Goal: Information Seeking & Learning: Learn about a topic

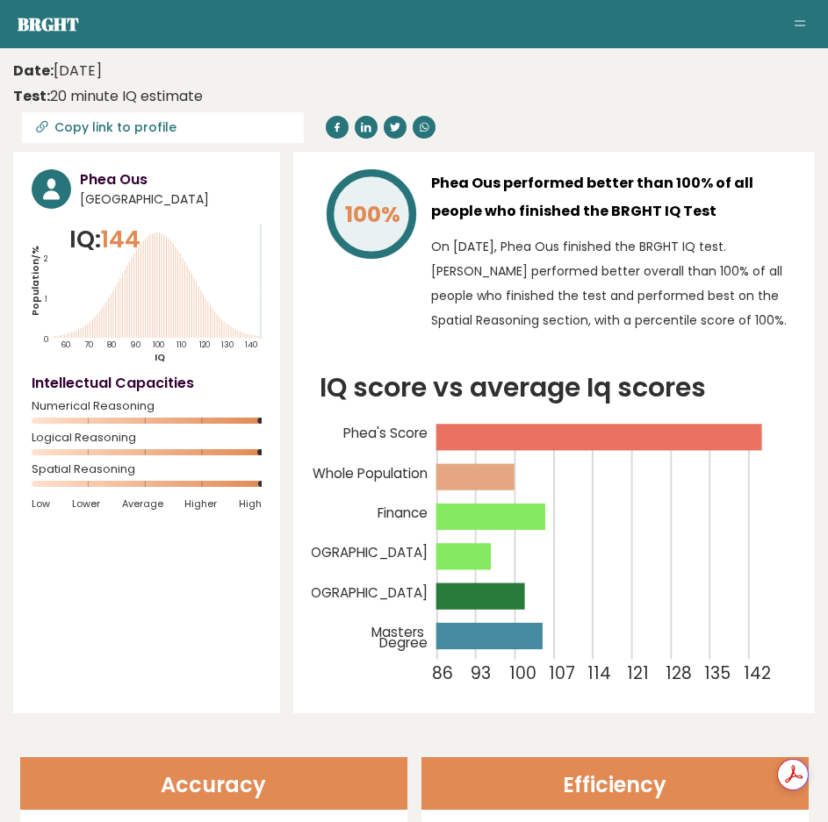
click at [129, 183] on h3 "Phea Ous" at bounding box center [171, 179] width 182 height 21
click at [128, 183] on h3 "Phea Ous" at bounding box center [171, 179] width 182 height 21
copy div "Phea Ous"
click at [447, 263] on p "On May 18, 2023, Phea Ous finished the BRGHT IQ test. Phea performed better ove…" at bounding box center [613, 283] width 365 height 98
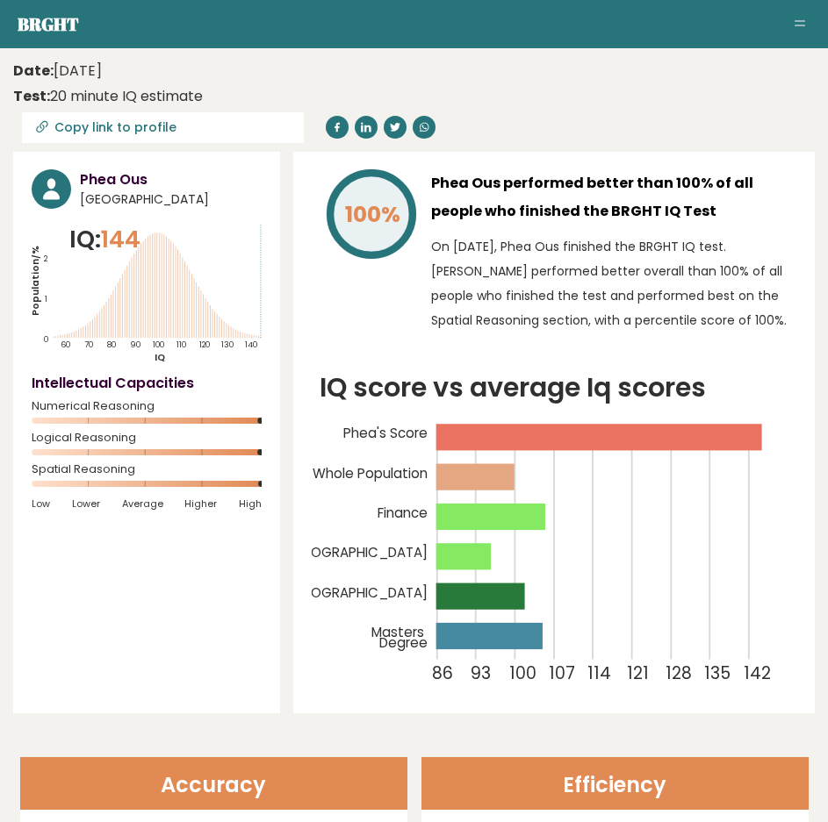
scroll to position [0, 13]
drag, startPoint x: 387, startPoint y: 305, endPoint x: 449, endPoint y: 298, distance: 62.6
drag, startPoint x: 490, startPoint y: 256, endPoint x: 292, endPoint y: 270, distance: 198.0
click at [58, 75] on time "Date: May 18, 2023" at bounding box center [57, 71] width 89 height 21
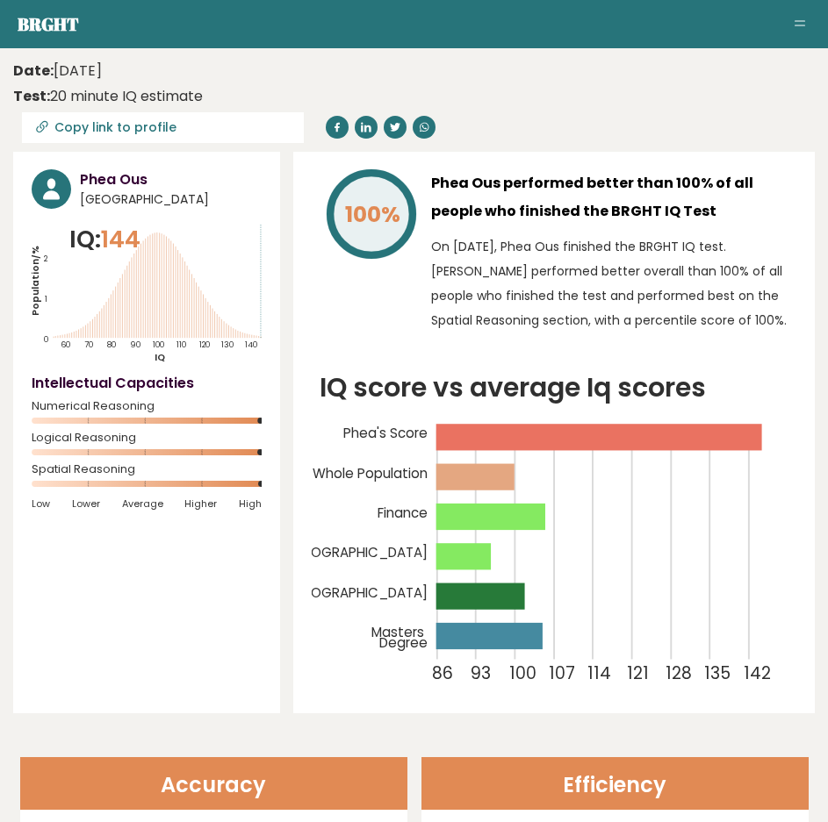
drag, startPoint x: 58, startPoint y: 75, endPoint x: 135, endPoint y: 65, distance: 77.9
click at [102, 65] on time "Date: May 18, 2023" at bounding box center [57, 71] width 89 height 21
copy time "May 18, 2023"
click at [410, 298] on div "100%" at bounding box center [364, 255] width 105 height 172
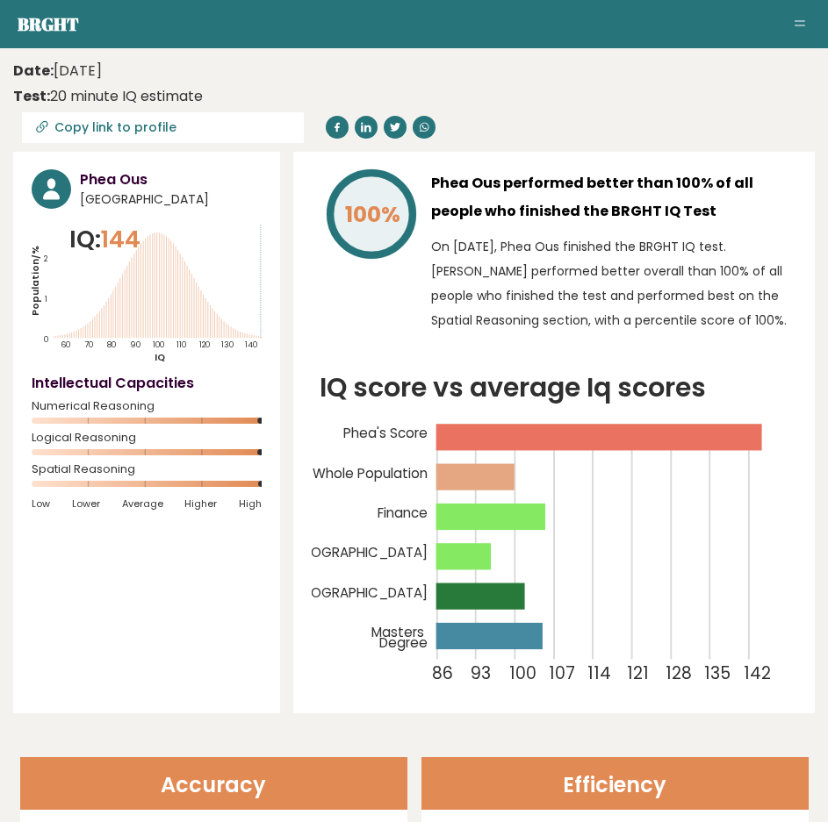
drag, startPoint x: 407, startPoint y: 336, endPoint x: 497, endPoint y: 280, distance: 105.7
drag, startPoint x: 440, startPoint y: 285, endPoint x: 355, endPoint y: 259, distance: 89.1
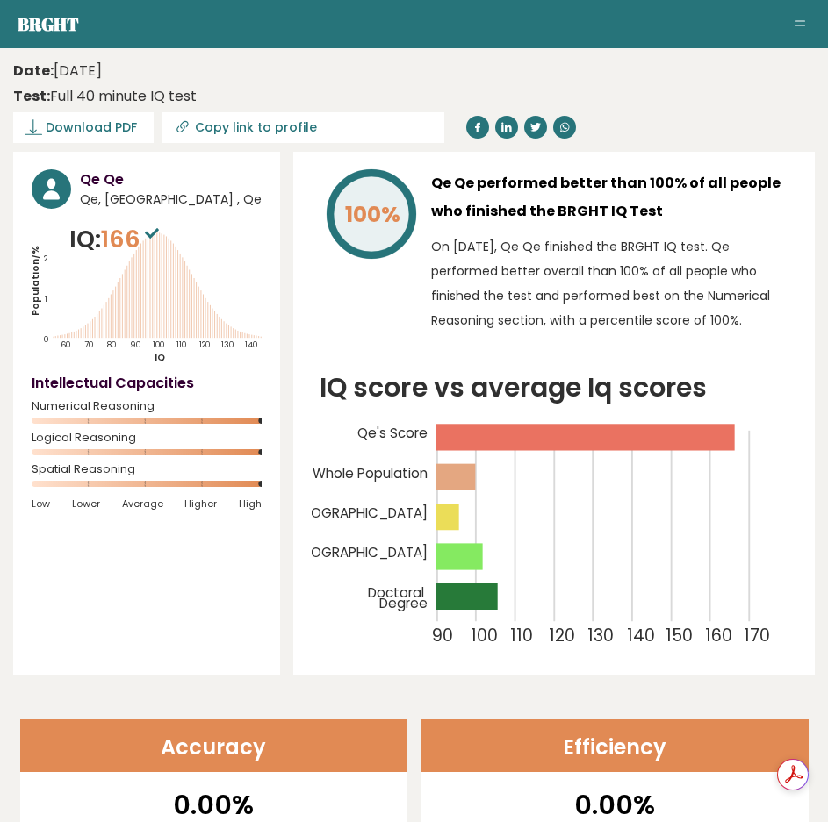
scroll to position [0, 13]
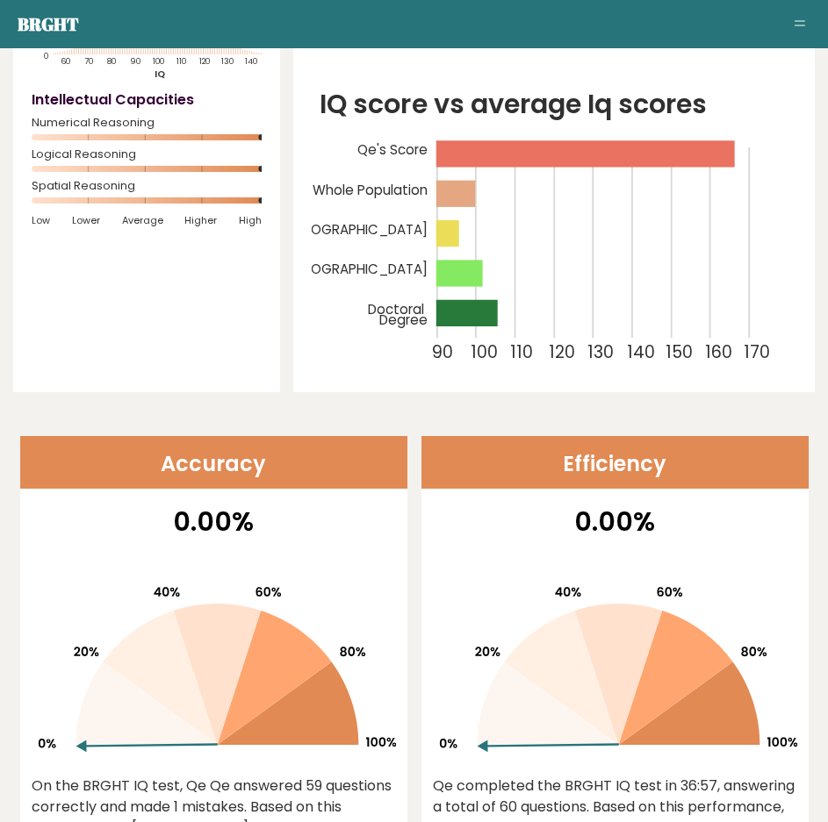
drag, startPoint x: 333, startPoint y: 319, endPoint x: 366, endPoint y: 439, distance: 123.9
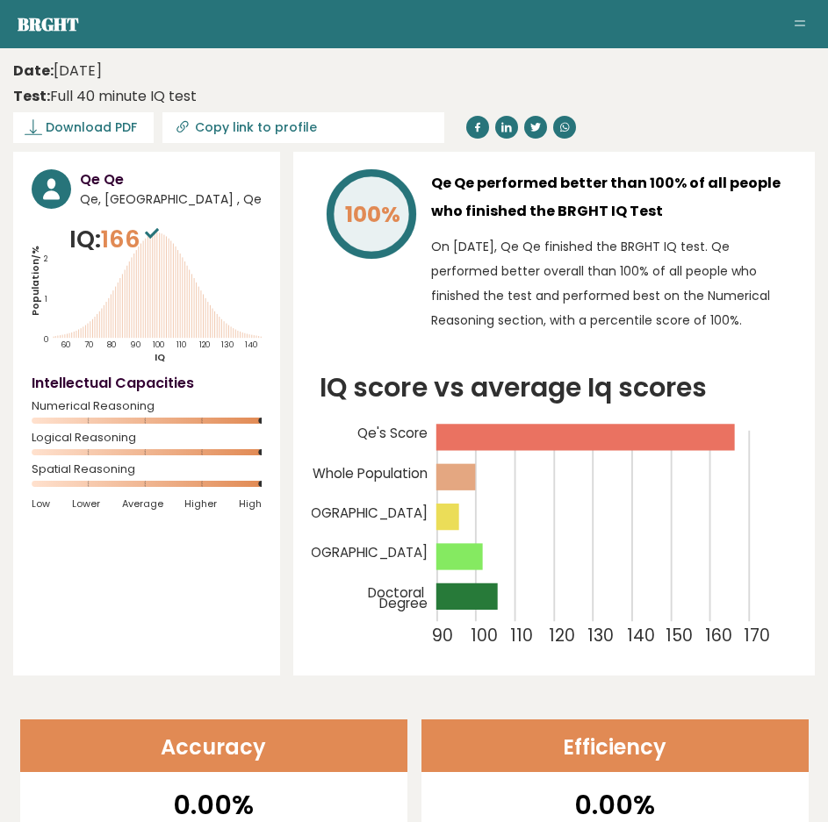
scroll to position [0, 0]
drag, startPoint x: 312, startPoint y: 304, endPoint x: 268, endPoint y: 222, distance: 93.1
